Goal: Task Accomplishment & Management: Use online tool/utility

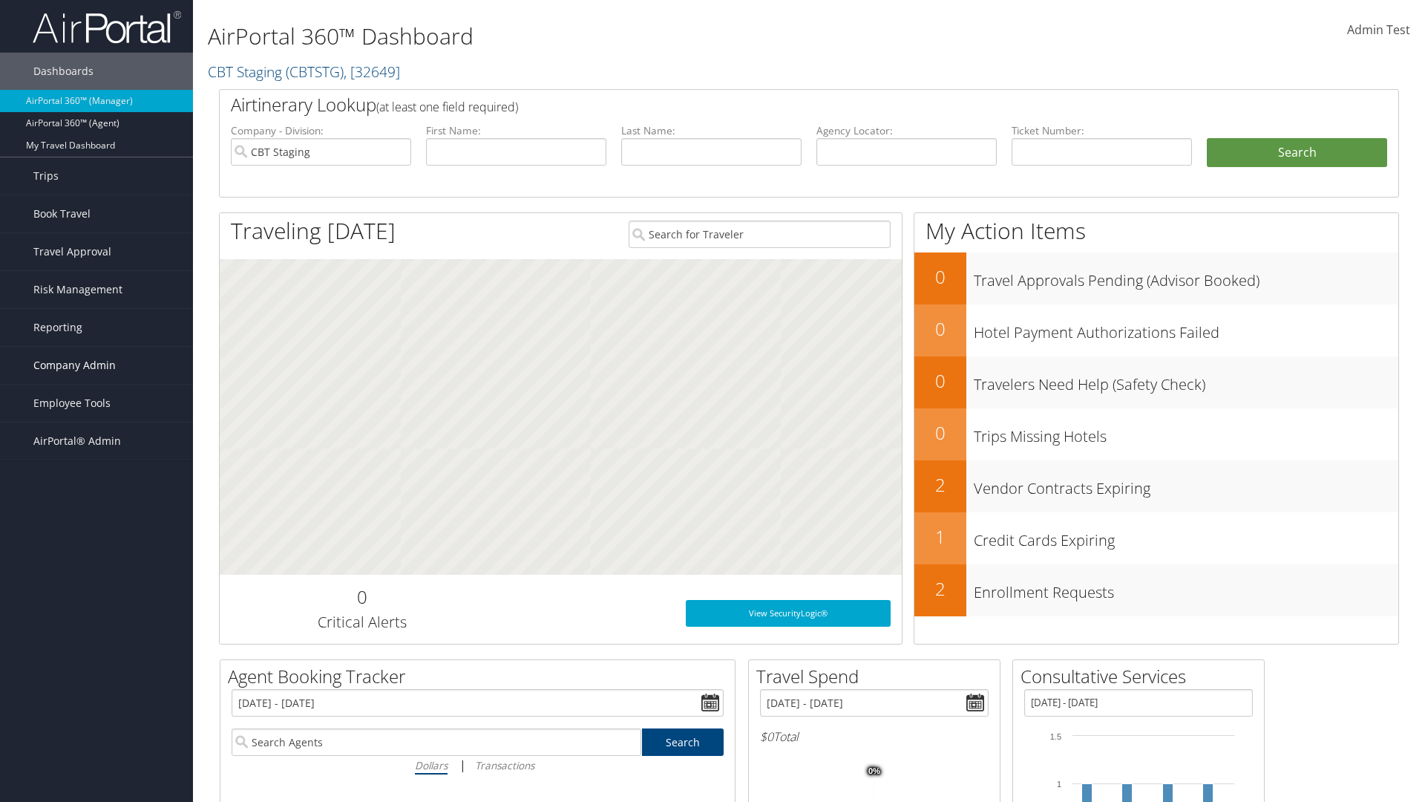
click at [97, 365] on span "Company Admin" at bounding box center [74, 365] width 82 height 37
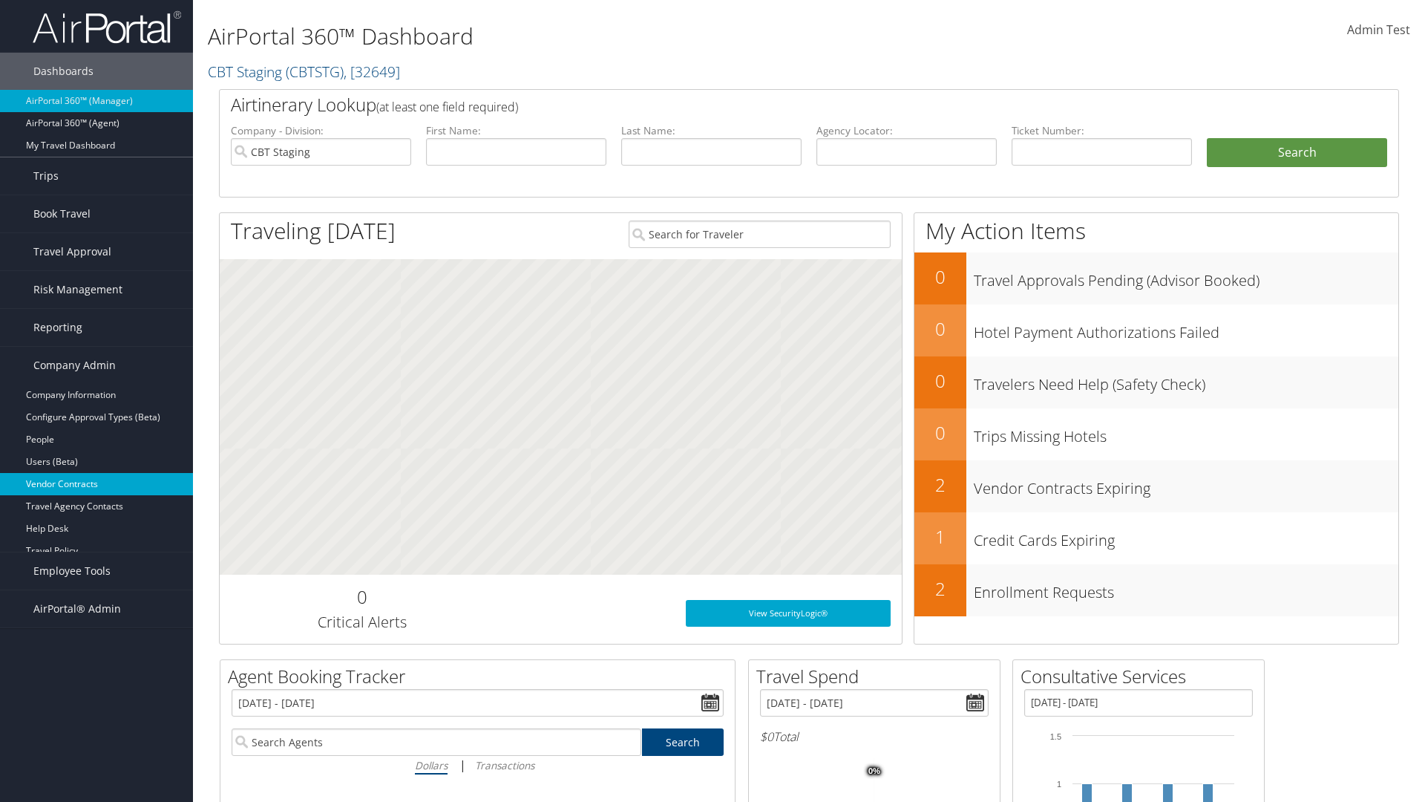
click at [97, 484] on link "Vendor Contracts" at bounding box center [96, 484] width 193 height 22
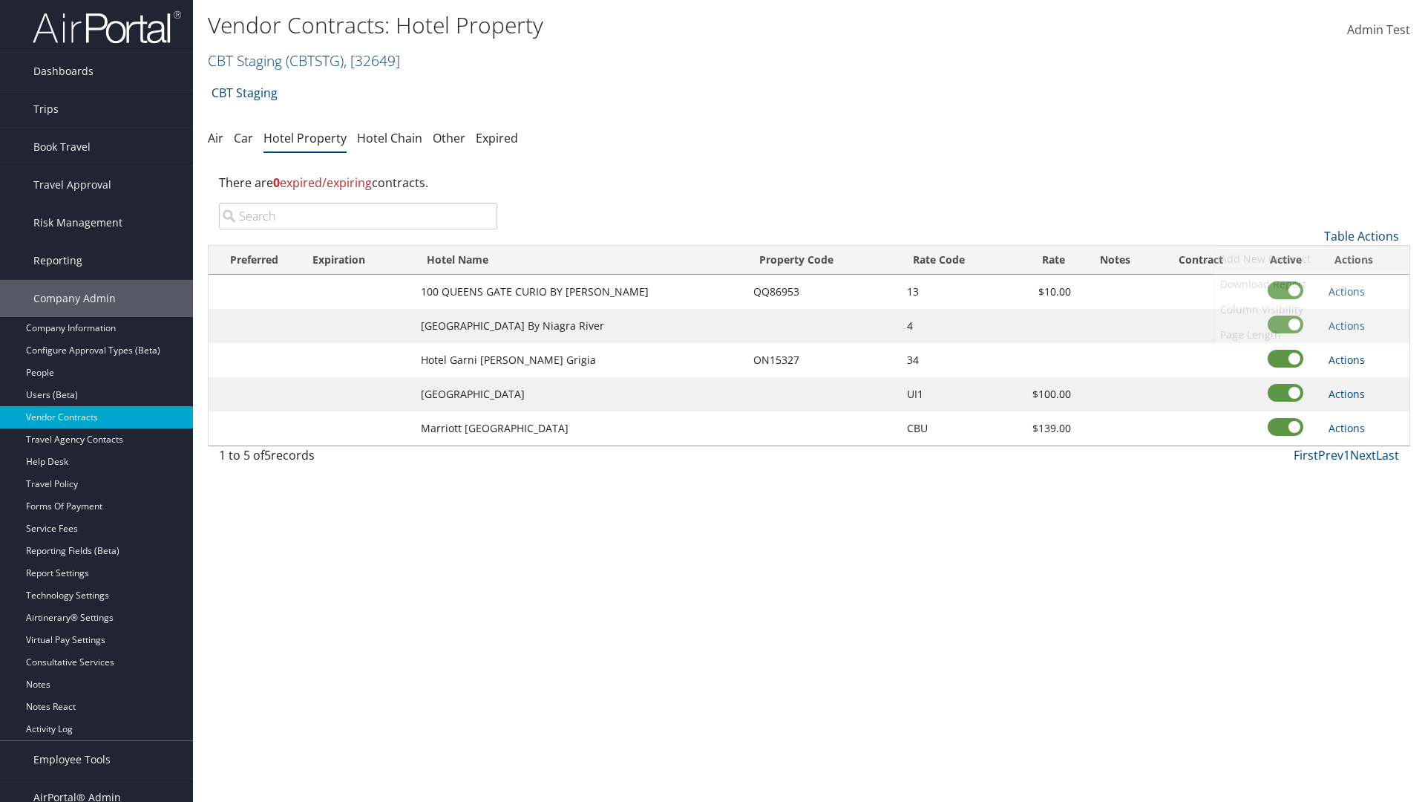
click at [1312, 259] on link "Add New Contract" at bounding box center [1312, 258] width 195 height 25
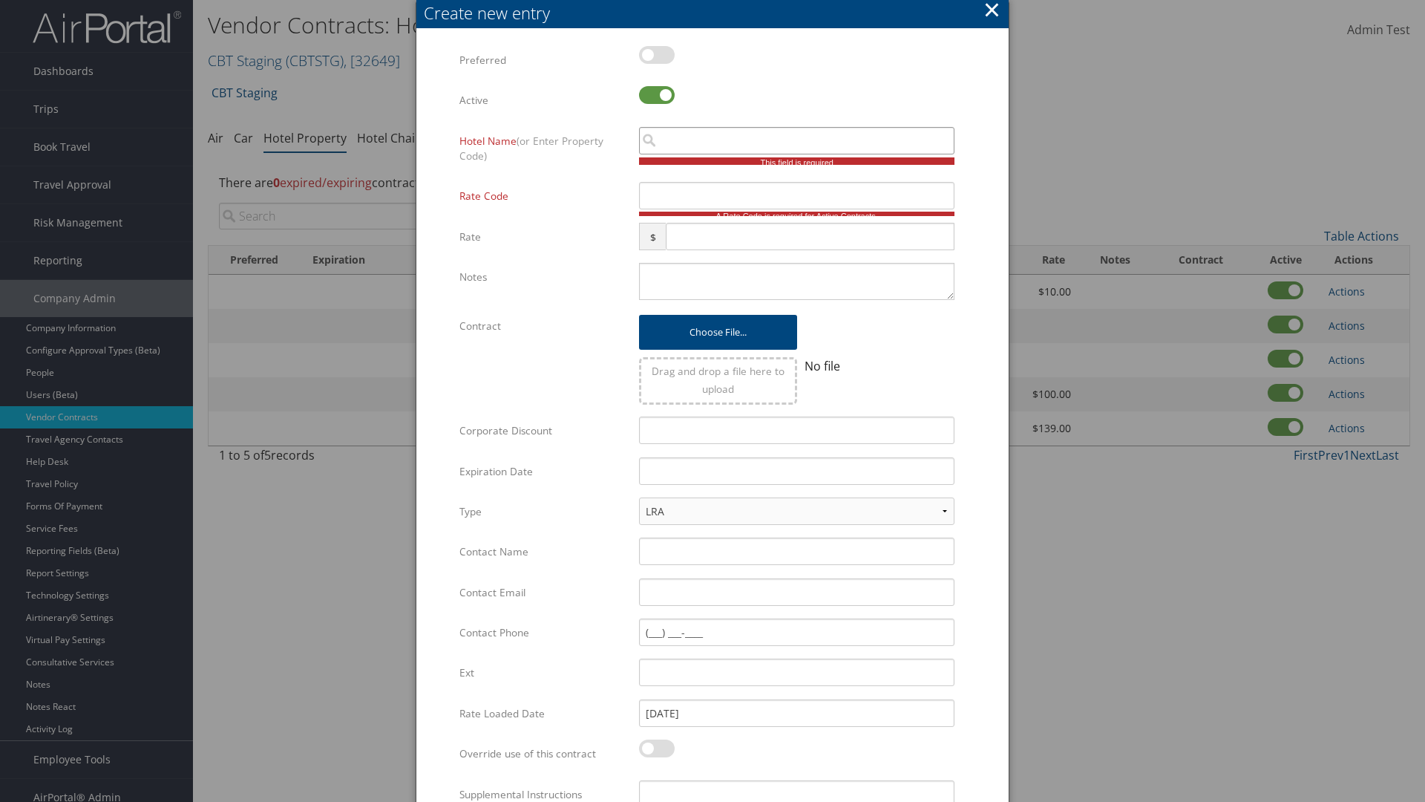
scroll to position [99, 0]
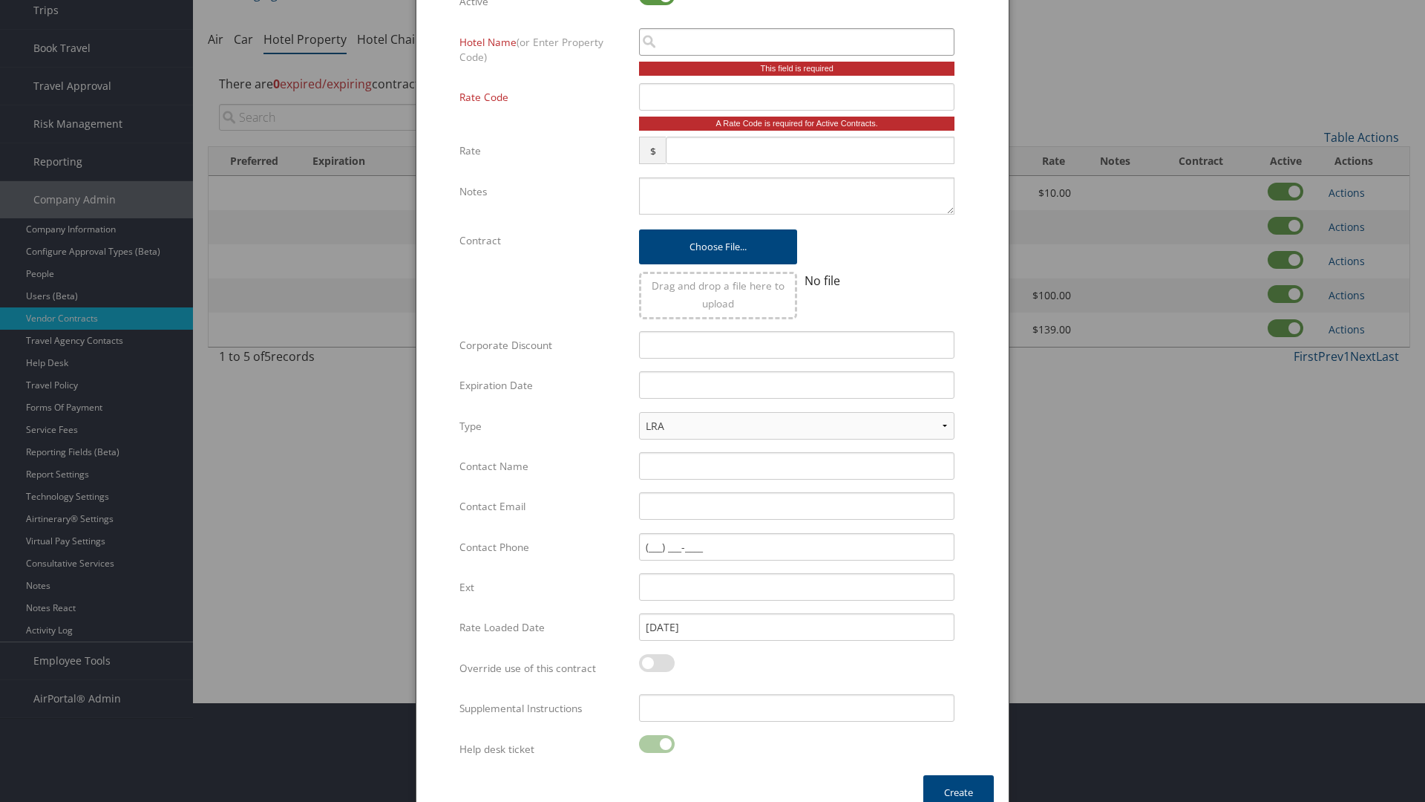
click at [797, 42] on input "search" at bounding box center [797, 41] width 316 height 27
type input "[US_STATE] I"
